Goal: Information Seeking & Learning: Learn about a topic

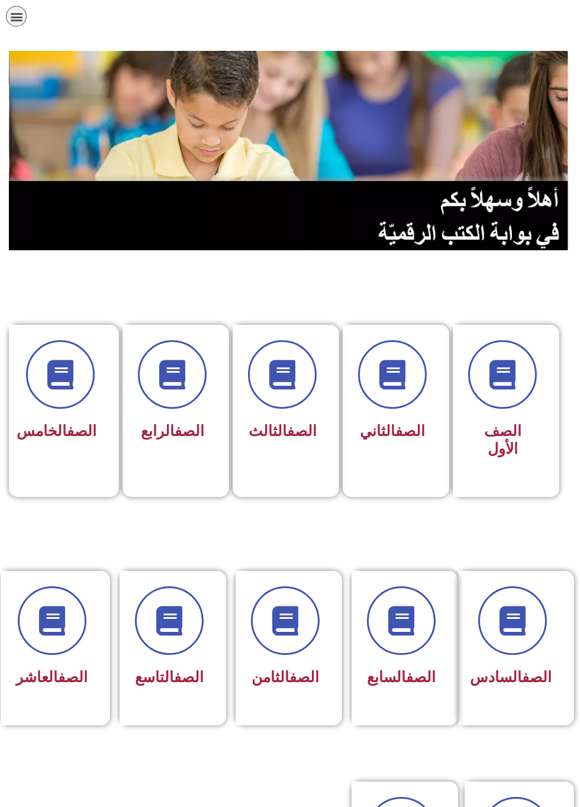
click at [189, 645] on span at bounding box center [169, 620] width 69 height 69
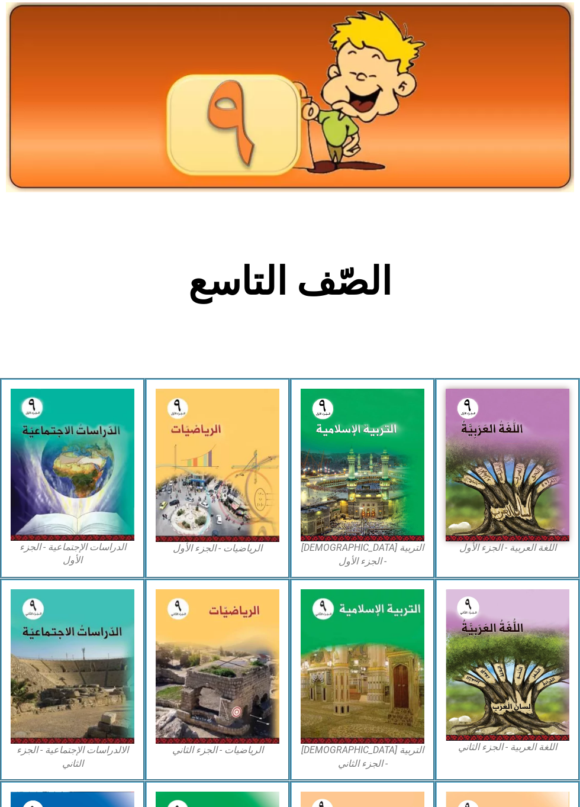
click at [70, 452] on img at bounding box center [73, 465] width 124 height 152
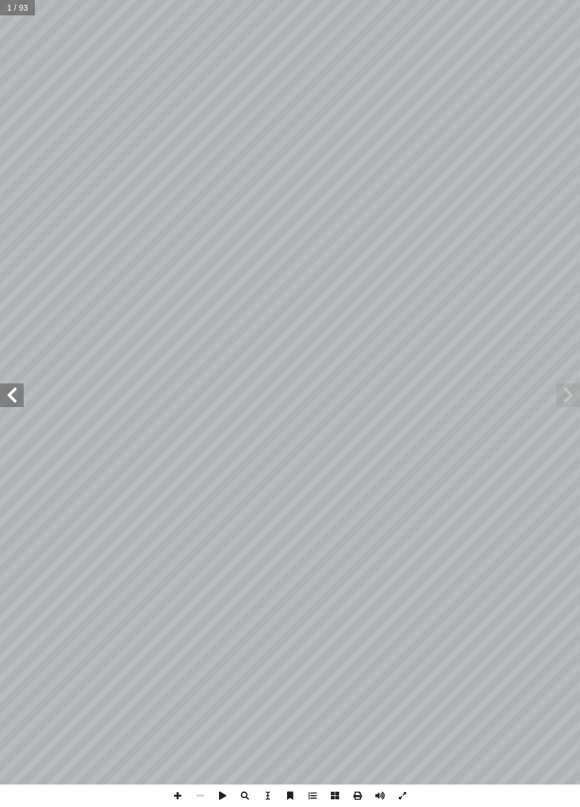
click at [556, 401] on span at bounding box center [568, 395] width 24 height 24
click at [564, 398] on span at bounding box center [568, 395] width 24 height 24
click at [13, 393] on span at bounding box center [12, 395] width 24 height 24
click at [13, 398] on span at bounding box center [12, 395] width 24 height 24
click at [11, 395] on span at bounding box center [12, 395] width 24 height 24
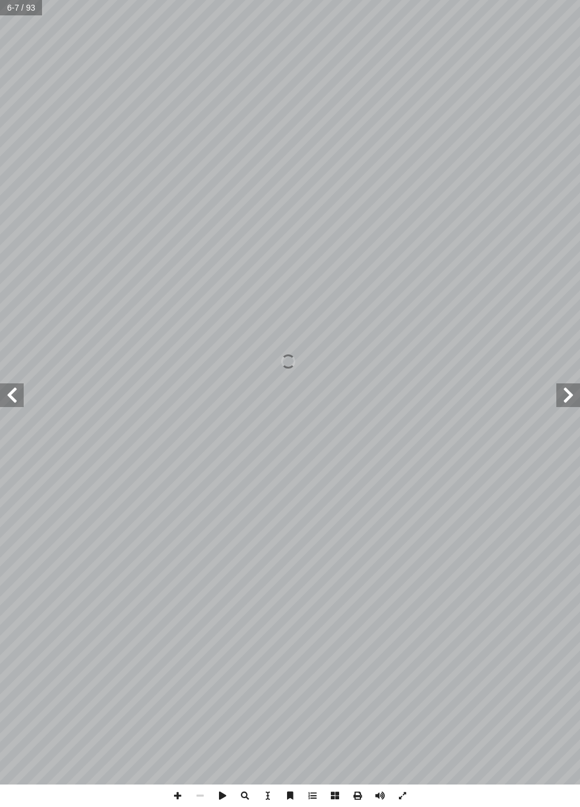
click at [2, 395] on span at bounding box center [12, 395] width 24 height 24
click at [561, 386] on span at bounding box center [568, 395] width 24 height 24
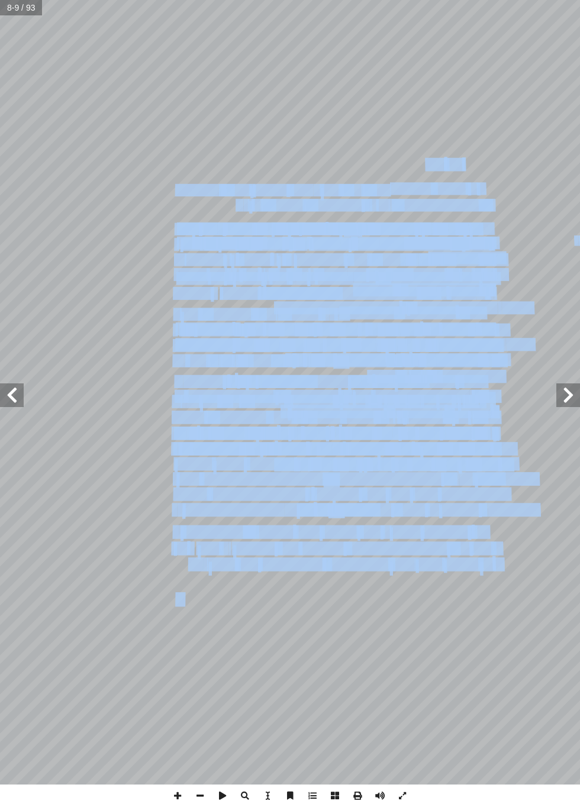
copy body "الصفحة الرئيسية الصف الأول الصف الثاني الصف الثالث الصف الرابع الصف الخامس الصف…"
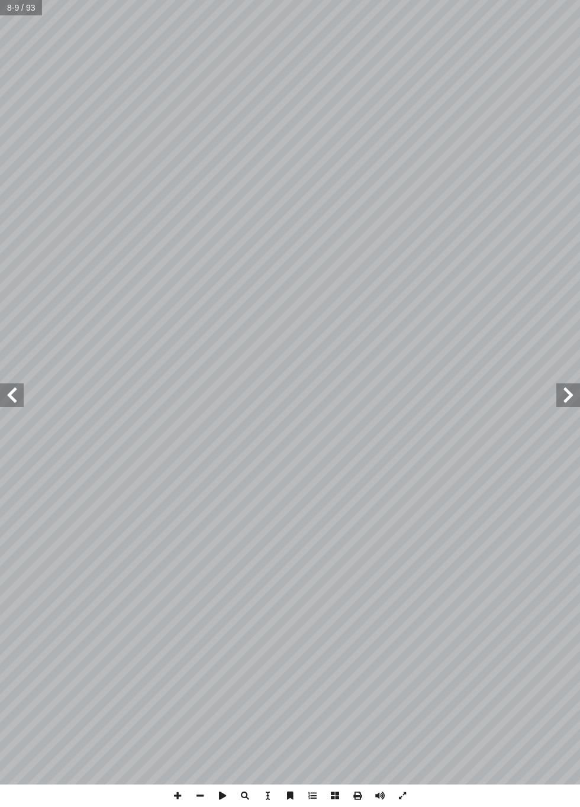
click at [11, 402] on span at bounding box center [12, 395] width 24 height 24
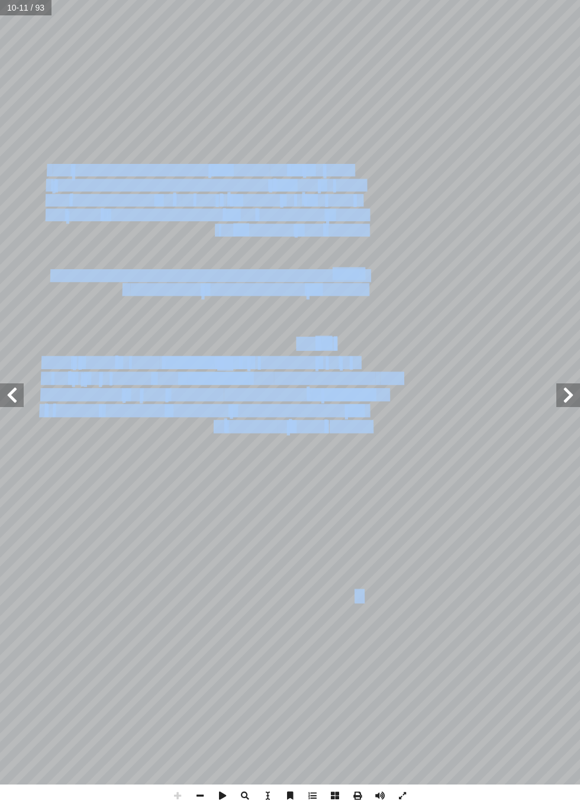
copy body "الصفحة الرئيسية الصف الأول الصف الثاني الصف الثالث الصف الرابع الصف الخامس الصف…"
